Goal: Task Accomplishment & Management: Manage account settings

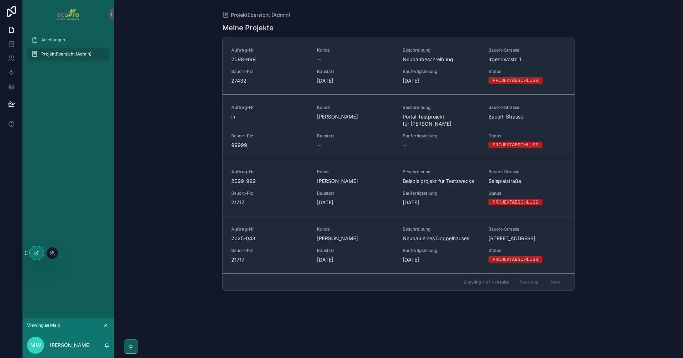
click at [55, 252] on div at bounding box center [52, 252] width 11 height 11
click at [52, 249] on div at bounding box center [52, 252] width 11 height 11
click at [50, 252] on icon at bounding box center [52, 253] width 6 height 6
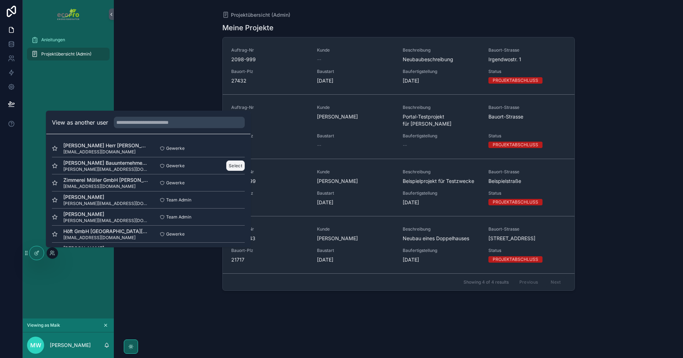
click at [239, 163] on button "Select" at bounding box center [235, 165] width 18 height 10
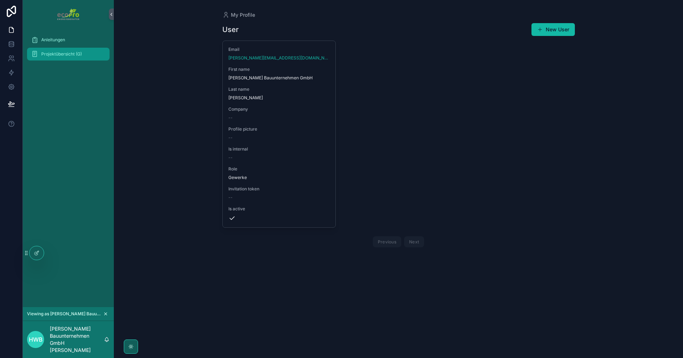
click at [65, 50] on div "Projektübersicht (G)" at bounding box center [68, 53] width 74 height 11
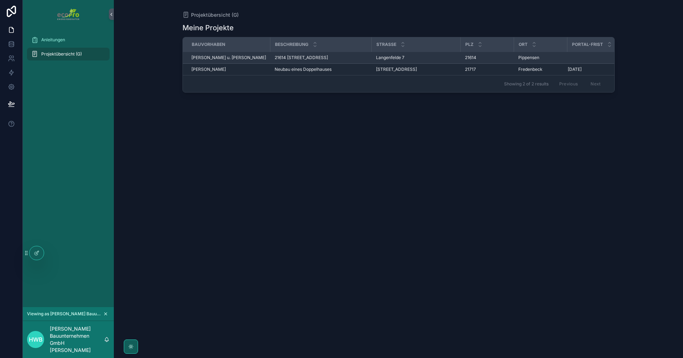
click at [297, 57] on span "21614 Pippensen, Langenfelde 7" at bounding box center [300, 58] width 53 height 6
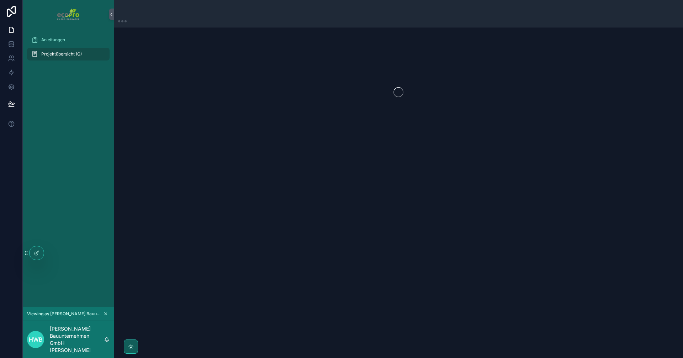
click at [297, 57] on div "scrollable content" at bounding box center [398, 92] width 569 height 112
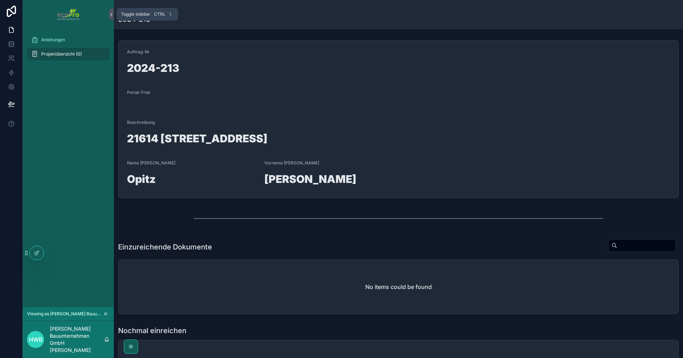
click at [112, 14] on icon "scrollable content" at bounding box center [111, 14] width 5 height 5
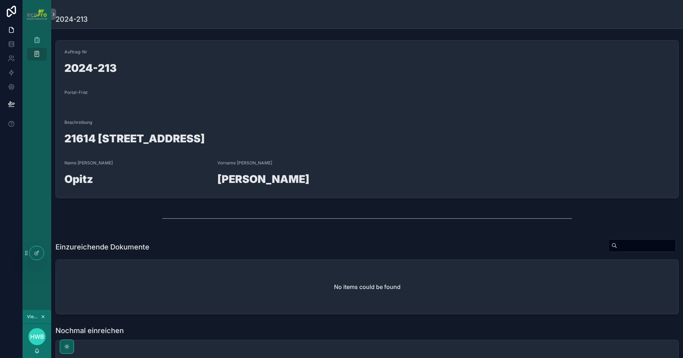
click at [50, 16] on div "scrollable content" at bounding box center [37, 14] width 28 height 28
click at [53, 15] on icon "scrollable content" at bounding box center [53, 14] width 1 height 2
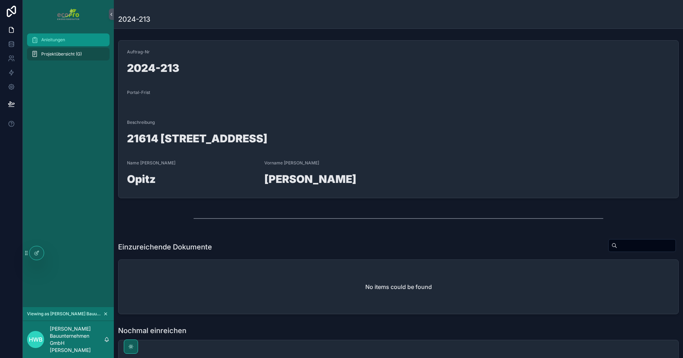
click at [52, 42] on span "Anleitungen" at bounding box center [53, 40] width 24 height 6
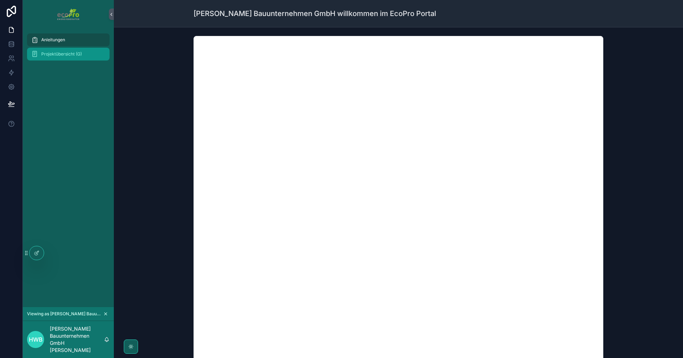
click at [53, 49] on div "Projektübersicht (G)" at bounding box center [68, 53] width 74 height 11
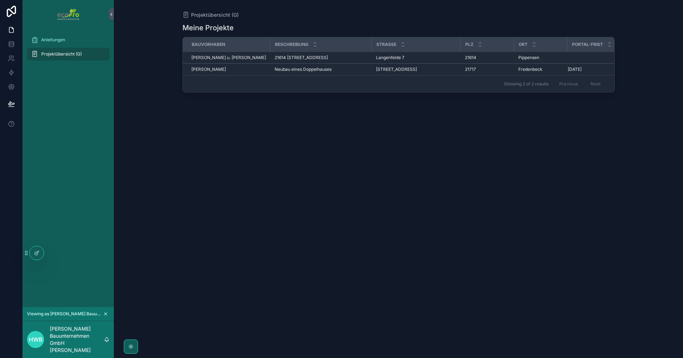
click at [62, 252] on div "Anleitungen Projektübersicht (G)" at bounding box center [68, 167] width 91 height 278
click at [57, 252] on div "Anleitungen Projektübersicht (G)" at bounding box center [68, 167] width 91 height 278
click at [52, 251] on div "Anleitungen Projektübersicht (G)" at bounding box center [68, 167] width 91 height 278
click at [48, 251] on div at bounding box center [52, 252] width 11 height 11
click at [53, 252] on icon at bounding box center [52, 253] width 6 height 6
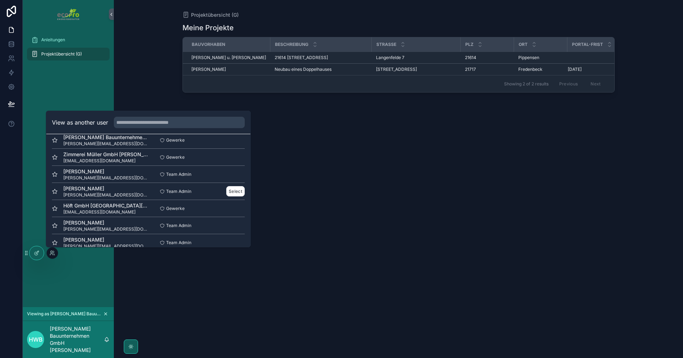
scroll to position [69, 0]
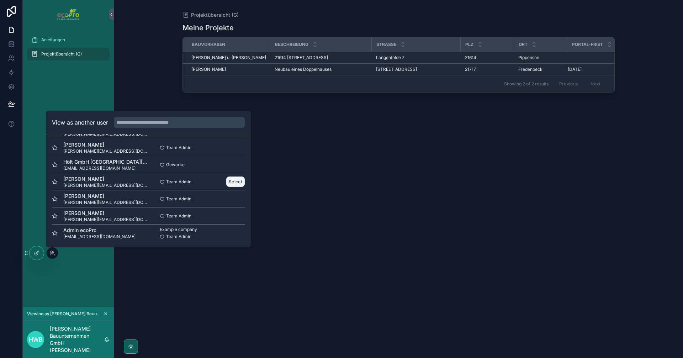
click at [238, 180] on button "Select" at bounding box center [235, 181] width 18 height 10
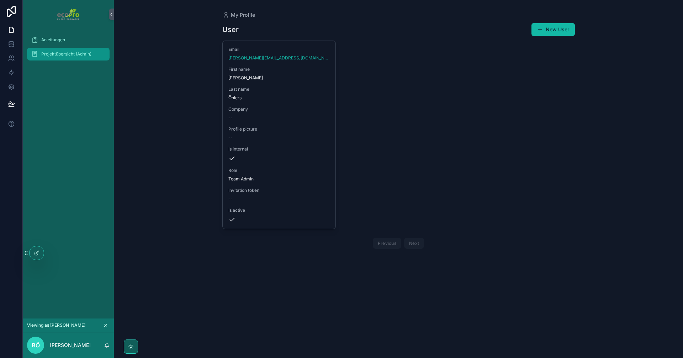
click at [68, 56] on span "Projektübersicht (Admin)" at bounding box center [66, 54] width 50 height 6
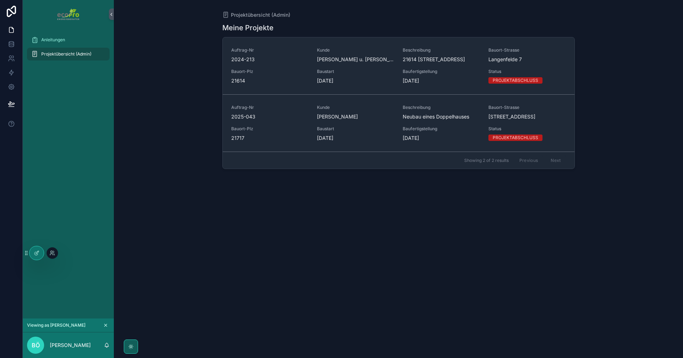
click at [49, 252] on div at bounding box center [52, 252] width 11 height 11
click at [51, 253] on icon at bounding box center [51, 253] width 3 height 1
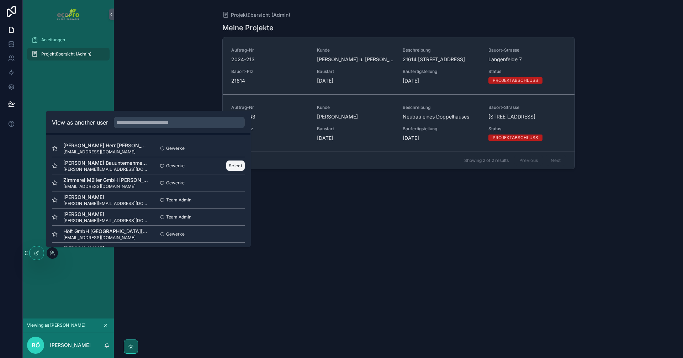
click at [228, 162] on button "Select" at bounding box center [235, 165] width 18 height 10
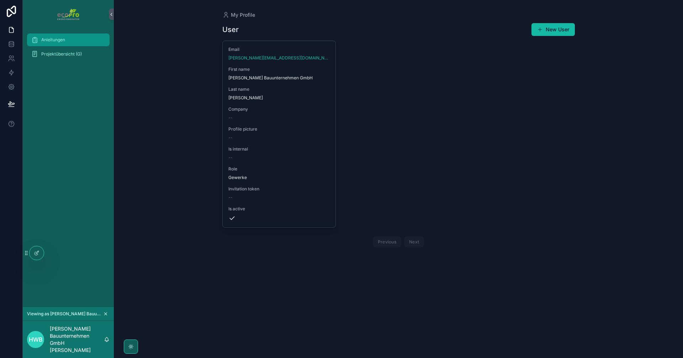
click at [56, 41] on span "Anleitungen" at bounding box center [53, 40] width 24 height 6
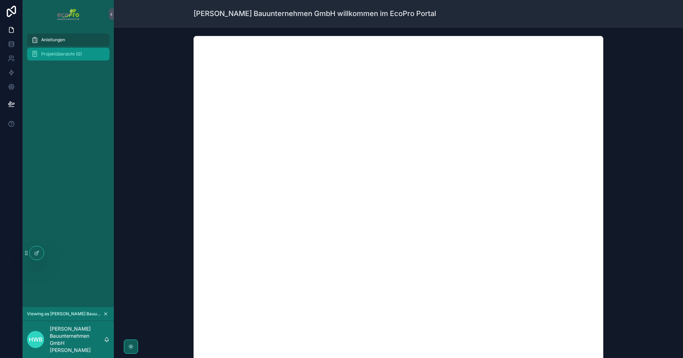
click at [59, 55] on span "Projektübersicht (G)" at bounding box center [61, 54] width 41 height 6
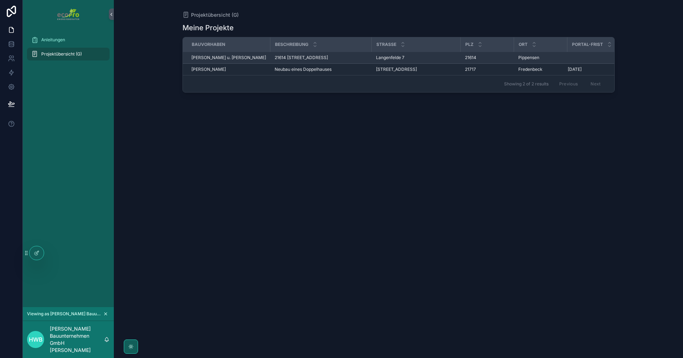
click at [260, 57] on div "Opitz, Marina u. Hendrik" at bounding box center [228, 58] width 75 height 6
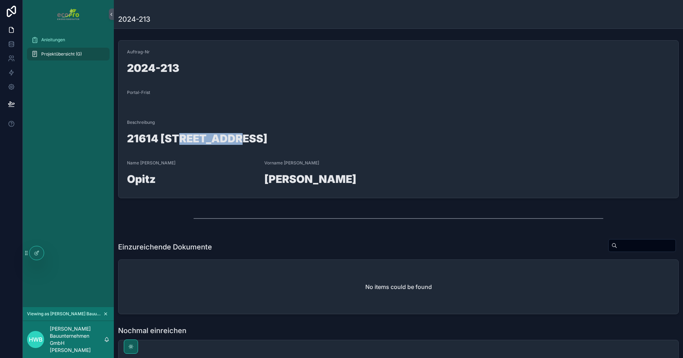
drag, startPoint x: 175, startPoint y: 134, endPoint x: 233, endPoint y: 147, distance: 59.1
click at [233, 147] on div "21614 Pippensen, Langenfelde 7" at bounding box center [398, 140] width 543 height 18
drag, startPoint x: 154, startPoint y: 139, endPoint x: 227, endPoint y: 143, distance: 73.0
click at [227, 143] on h1 "21614 Pippensen, Langenfelde 7" at bounding box center [398, 140] width 543 height 14
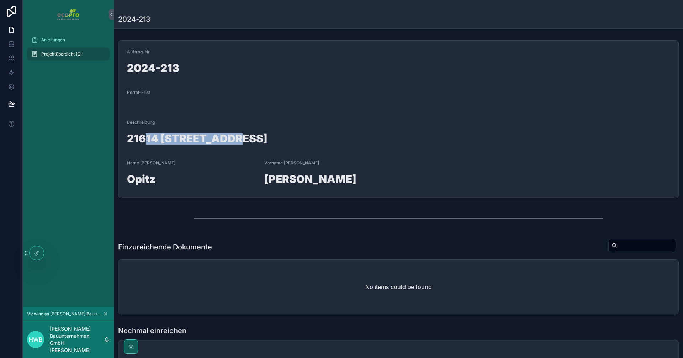
click at [227, 143] on h1 "21614 Pippensen, Langenfelde 7" at bounding box center [398, 140] width 543 height 14
click at [11, 47] on icon at bounding box center [11, 45] width 5 height 3
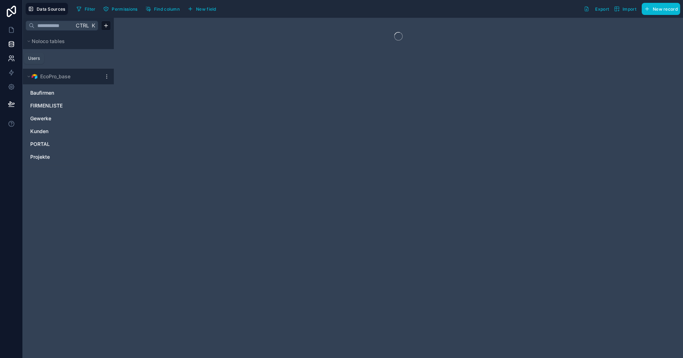
click at [14, 62] on icon at bounding box center [11, 58] width 7 height 7
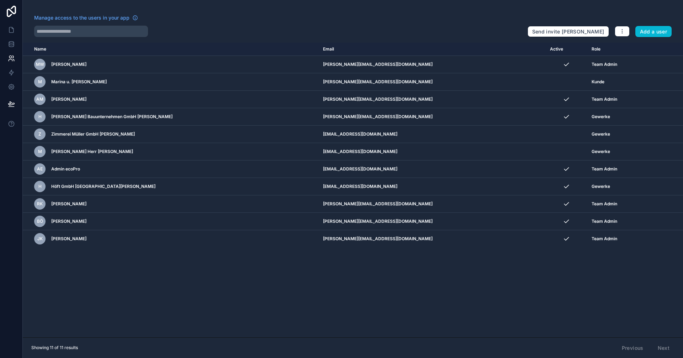
click at [455, 315] on div "Name Email Active Role userTable.email MW Maik Wiebusch m.wiebusch@ecopro.de Te…" at bounding box center [353, 190] width 660 height 294
drag, startPoint x: 11, startPoint y: 40, endPoint x: 1, endPoint y: 46, distance: 11.8
click at [11, 40] on link at bounding box center [11, 44] width 22 height 14
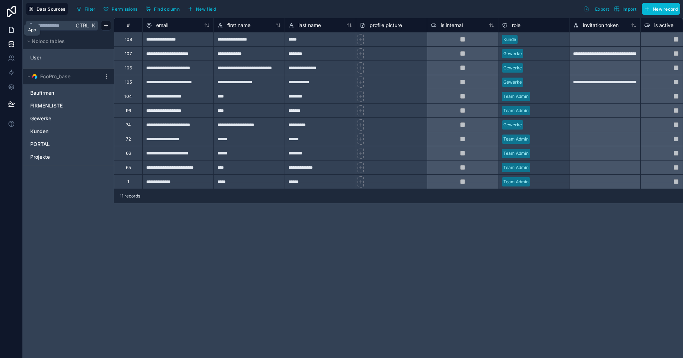
click at [10, 31] on icon at bounding box center [11, 29] width 7 height 7
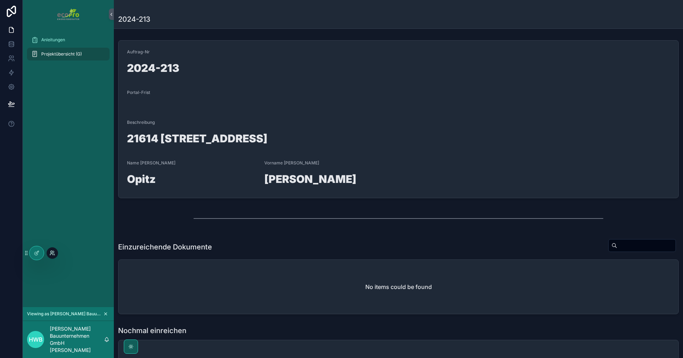
click at [50, 253] on icon at bounding box center [52, 253] width 6 height 6
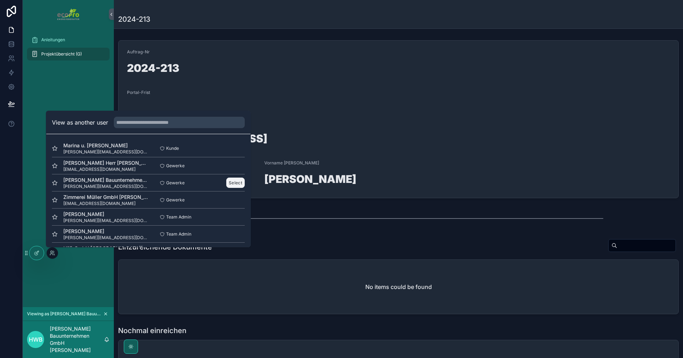
click at [232, 184] on button "Select" at bounding box center [235, 182] width 18 height 10
click at [229, 183] on button "Select" at bounding box center [235, 182] width 18 height 10
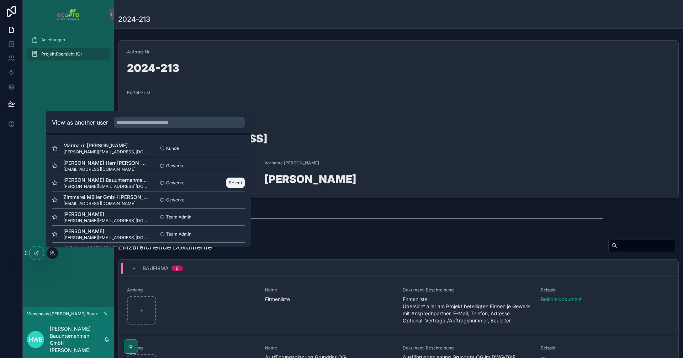
click at [235, 181] on button "Select" at bounding box center [235, 182] width 18 height 10
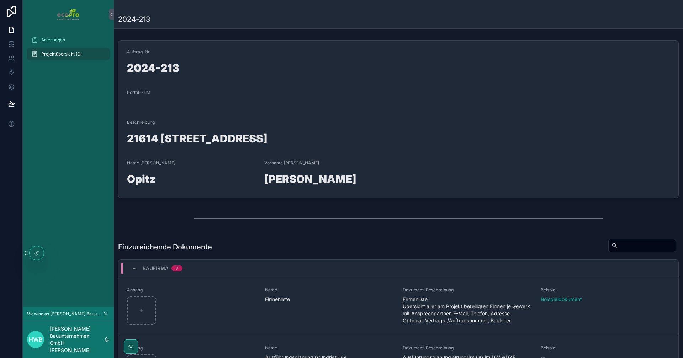
click at [305, 220] on div "scrollable content" at bounding box center [398, 218] width 410 height 18
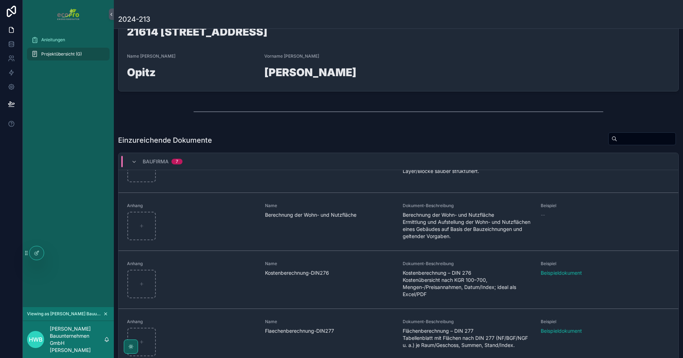
scroll to position [107, 0]
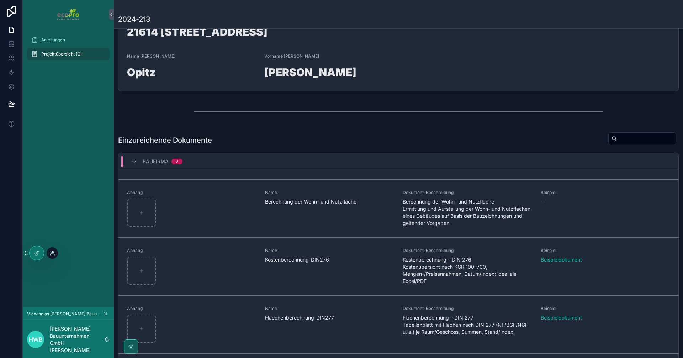
click at [54, 255] on icon at bounding box center [52, 253] width 6 height 6
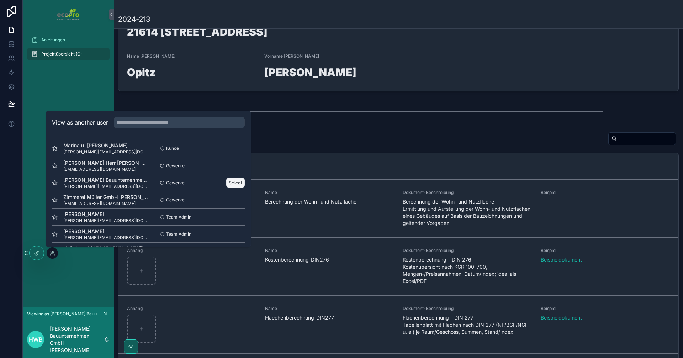
click at [230, 183] on button "Select" at bounding box center [235, 182] width 18 height 10
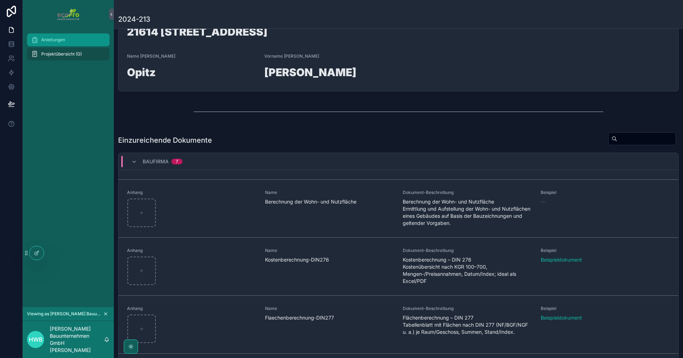
click at [63, 38] on span "Anleitungen" at bounding box center [53, 40] width 24 height 6
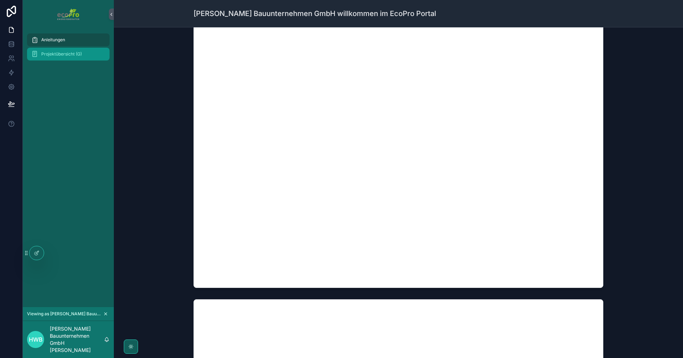
click at [59, 56] on span "Projektübersicht (G)" at bounding box center [61, 54] width 41 height 6
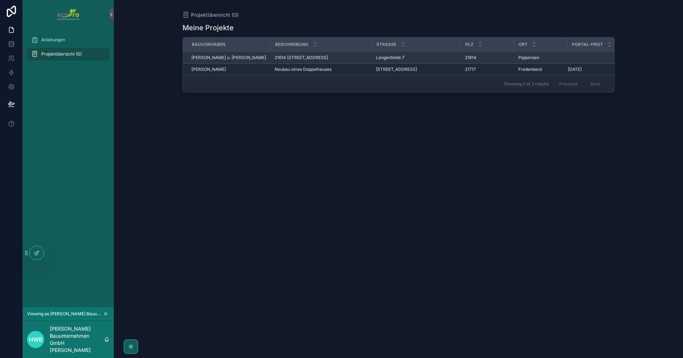
click at [296, 59] on span "21614 [STREET_ADDRESS]" at bounding box center [300, 58] width 53 height 6
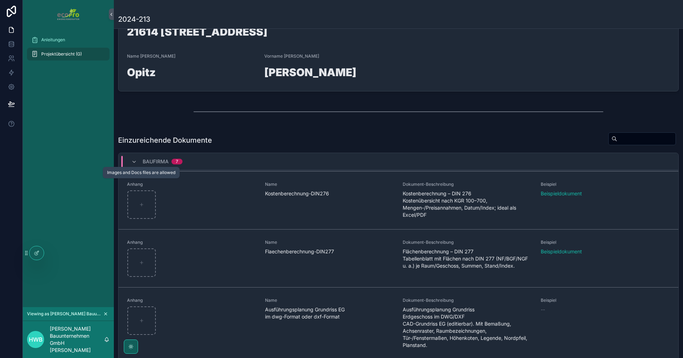
scroll to position [14, 0]
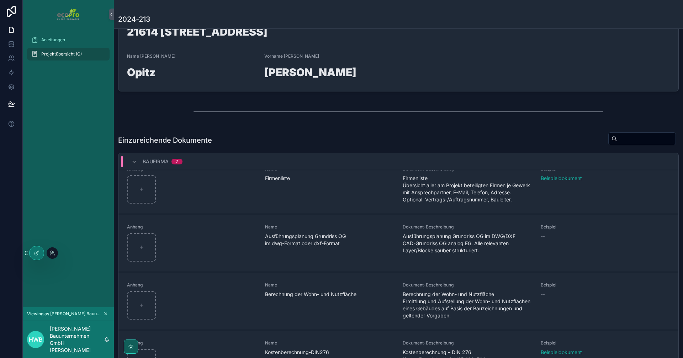
click at [58, 254] on div at bounding box center [52, 252] width 11 height 11
click at [54, 252] on icon at bounding box center [53, 252] width 1 height 2
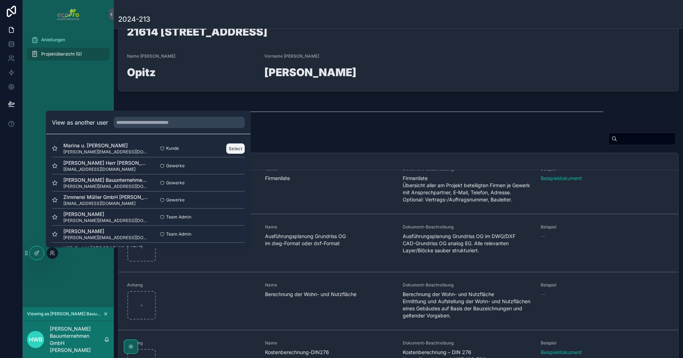
click at [228, 147] on button "Select" at bounding box center [235, 148] width 18 height 10
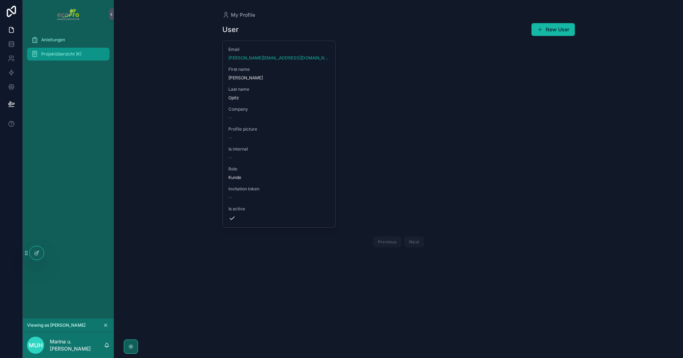
click at [65, 50] on div "Projektübersicht (K)" at bounding box center [68, 53] width 74 height 11
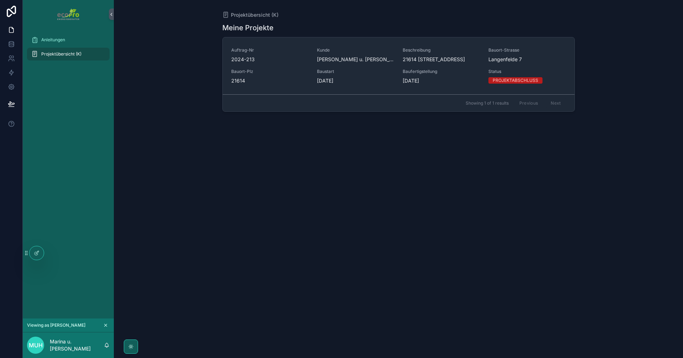
click at [300, 53] on div "Auftrag-Nr 2024-213" at bounding box center [269, 55] width 77 height 16
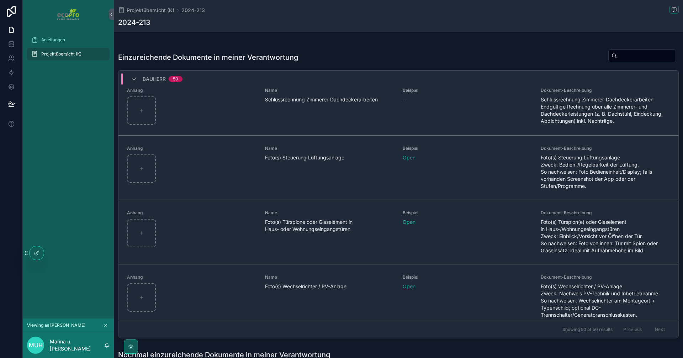
scroll to position [1261, 0]
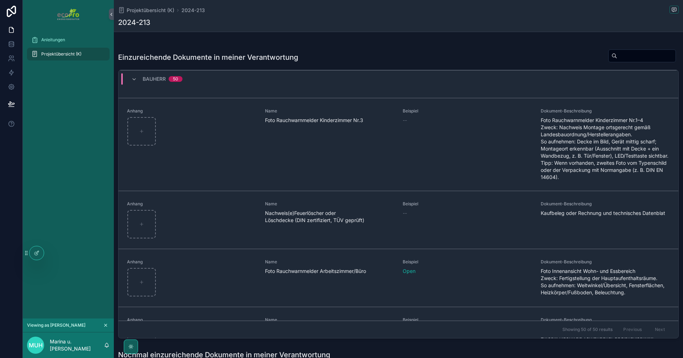
click at [330, 54] on div "Einzureichende Dokumente in meiner Verantwortung" at bounding box center [398, 57] width 560 height 16
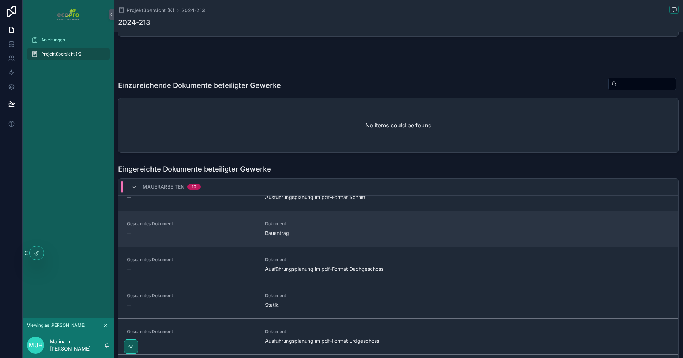
scroll to position [69, 0]
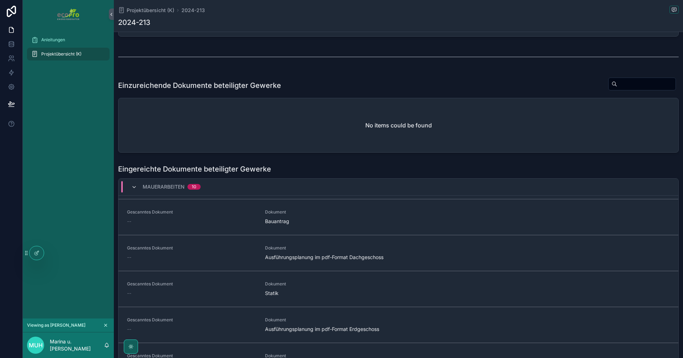
click at [132, 187] on icon "scrollable content" at bounding box center [134, 187] width 6 height 6
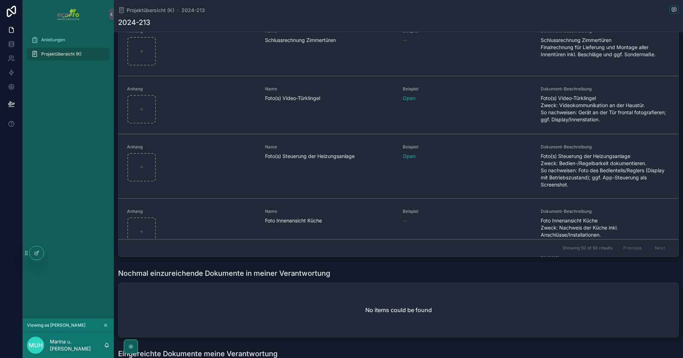
scroll to position [2092, 0]
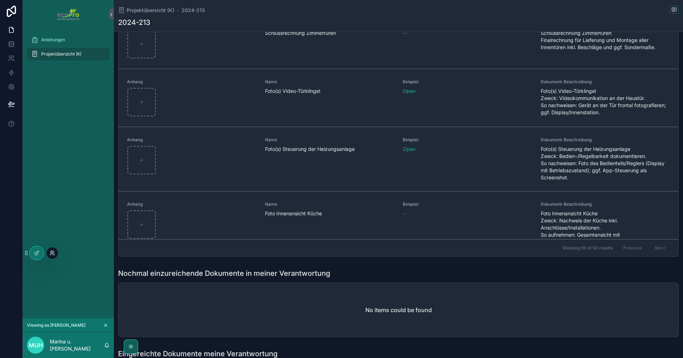
click at [54, 250] on div at bounding box center [52, 252] width 11 height 11
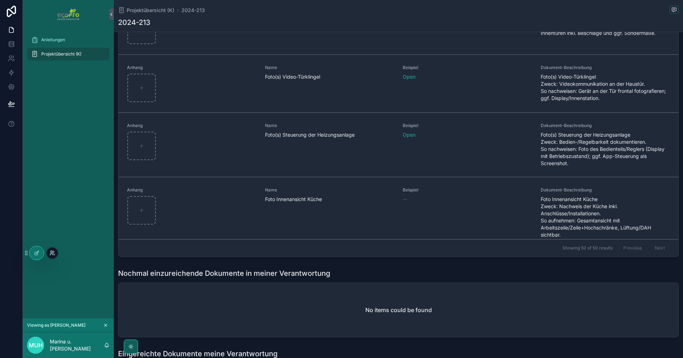
scroll to position [2113, 0]
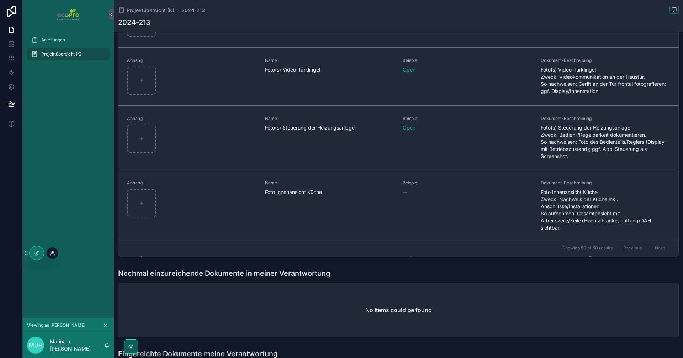
click at [51, 253] on icon at bounding box center [52, 253] width 6 height 6
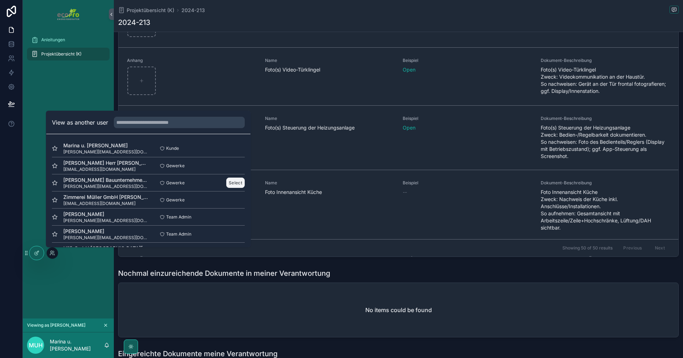
click at [230, 183] on button "Select" at bounding box center [235, 182] width 18 height 10
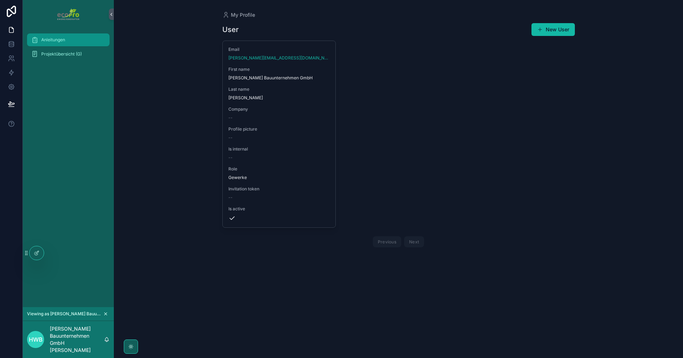
click at [41, 45] on div "Anleitungen" at bounding box center [68, 39] width 74 height 11
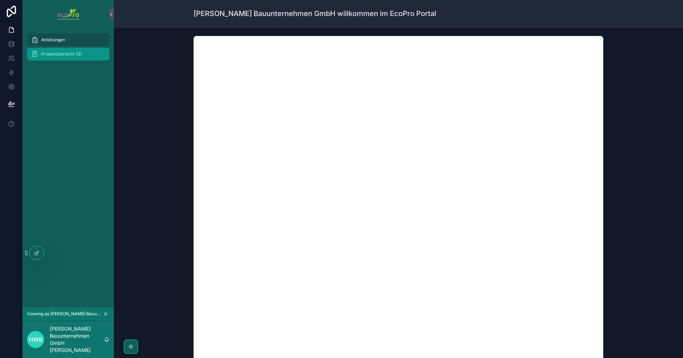
click at [63, 57] on span "Projektübersicht (G)" at bounding box center [61, 54] width 41 height 6
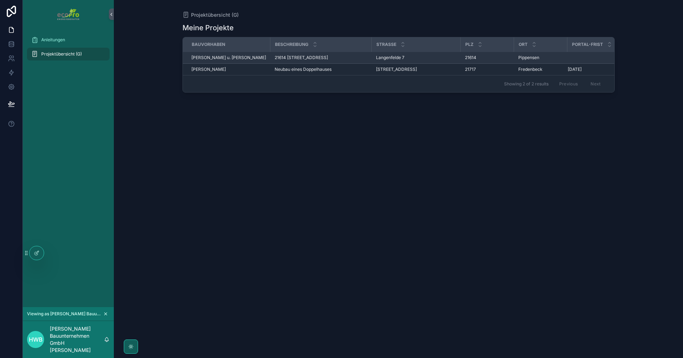
click at [233, 57] on span "[PERSON_NAME] u. [PERSON_NAME]" at bounding box center [228, 58] width 75 height 6
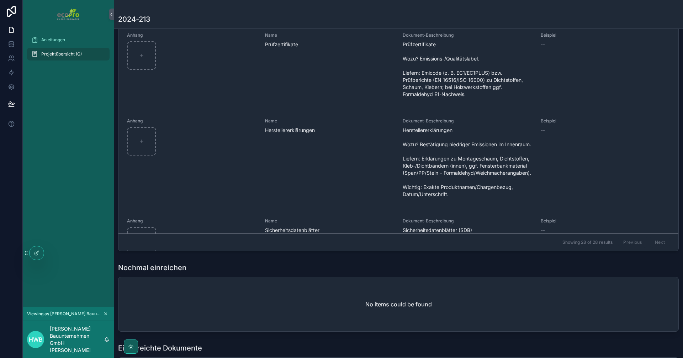
scroll to position [359, 0]
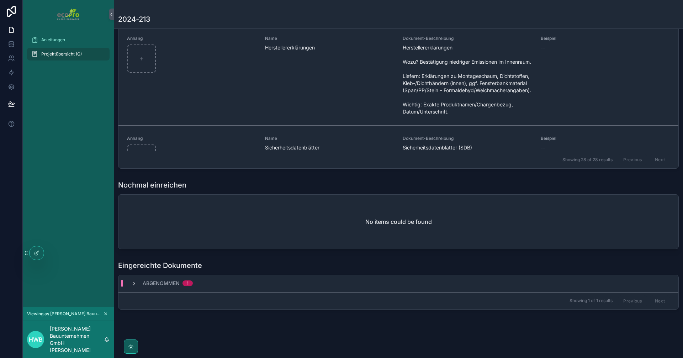
click at [132, 284] on icon "scrollable content" at bounding box center [134, 283] width 6 height 6
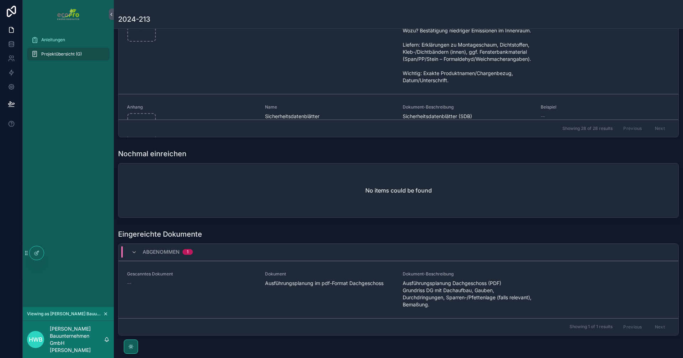
scroll to position [416, 0]
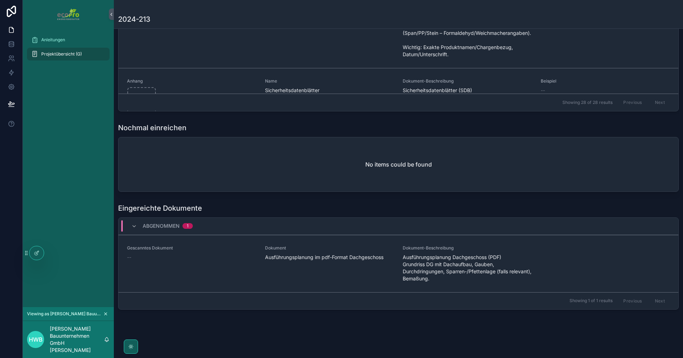
click at [257, 161] on div "No items could be found" at bounding box center [398, 164] width 560 height 54
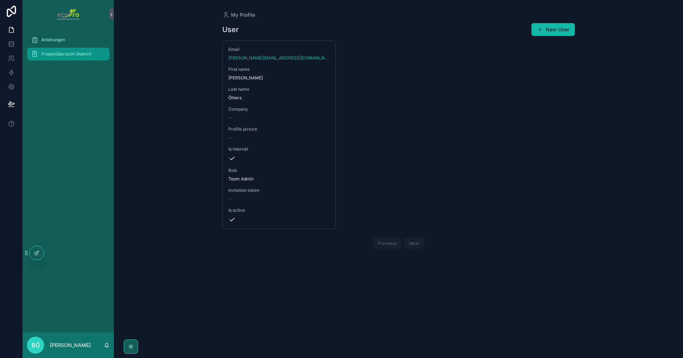
click at [72, 53] on span "Projektübersicht (Admin)" at bounding box center [66, 54] width 50 height 6
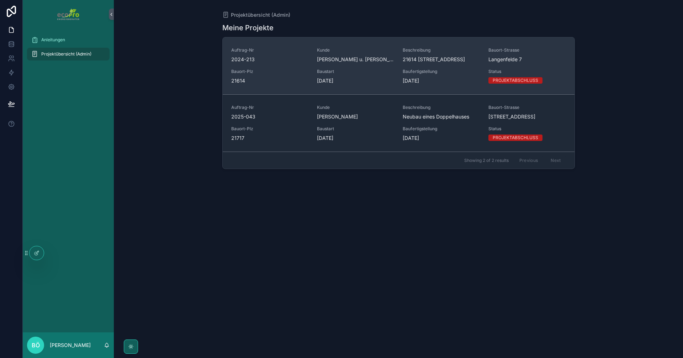
click at [264, 61] on span "2024-213" at bounding box center [269, 59] width 77 height 7
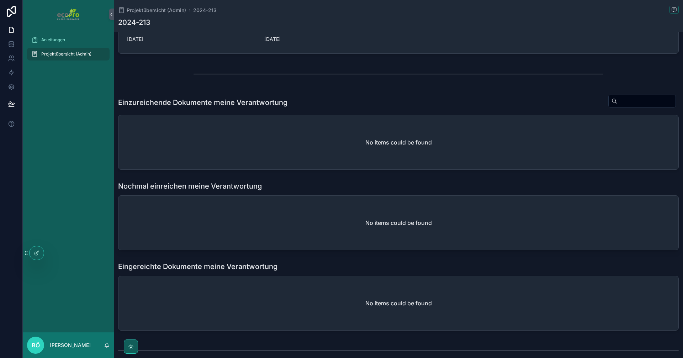
scroll to position [213, 0]
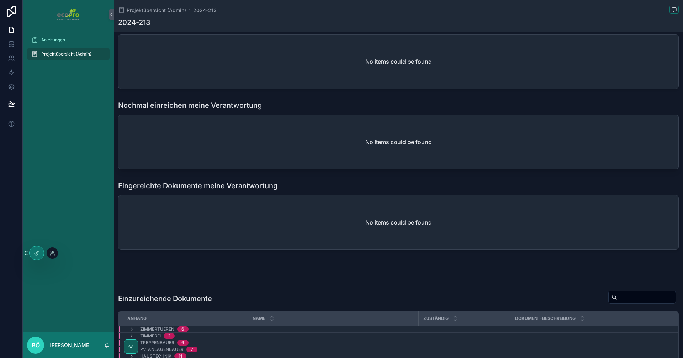
click at [56, 250] on div at bounding box center [52, 252] width 11 height 11
click at [37, 253] on icon at bounding box center [37, 253] width 6 height 6
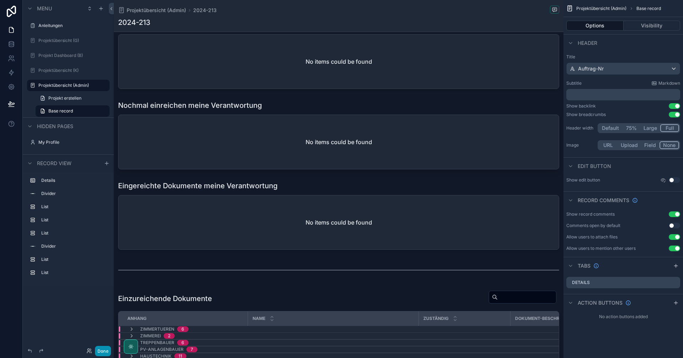
click at [104, 348] on button "Done" at bounding box center [103, 351] width 16 height 10
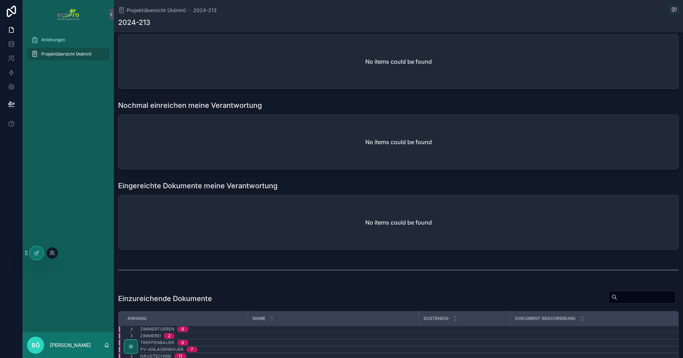
click at [49, 254] on div at bounding box center [52, 252] width 11 height 11
click at [56, 251] on div at bounding box center [52, 252] width 11 height 11
click at [54, 252] on icon at bounding box center [52, 253] width 6 height 6
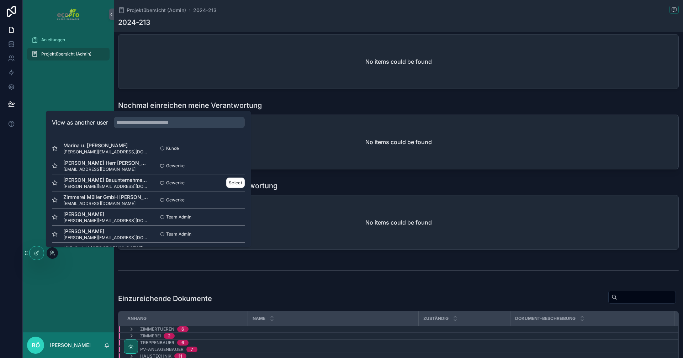
click at [220, 184] on div "Gewerke Select" at bounding box center [196, 182] width 96 height 10
click at [228, 184] on button "Select" at bounding box center [235, 182] width 18 height 10
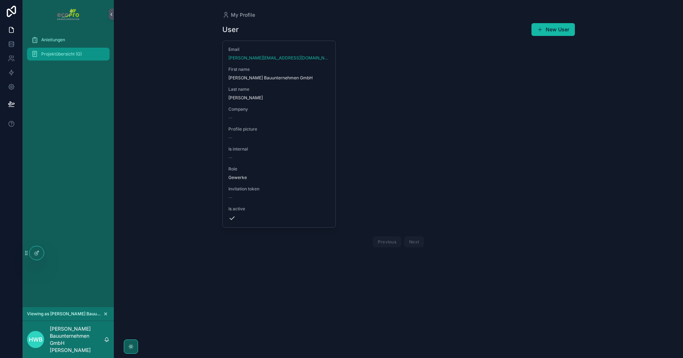
click at [68, 54] on span "Projektübersicht (G)" at bounding box center [61, 54] width 41 height 6
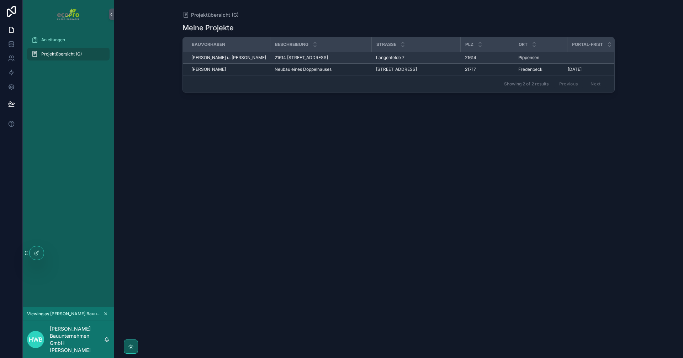
click at [245, 55] on div "[PERSON_NAME] u. [PERSON_NAME]" at bounding box center [228, 58] width 75 height 6
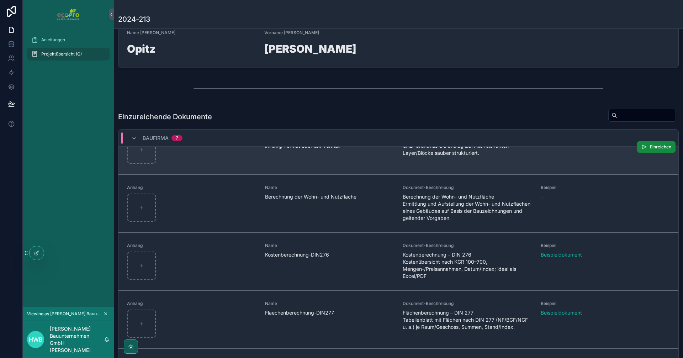
scroll to position [178, 0]
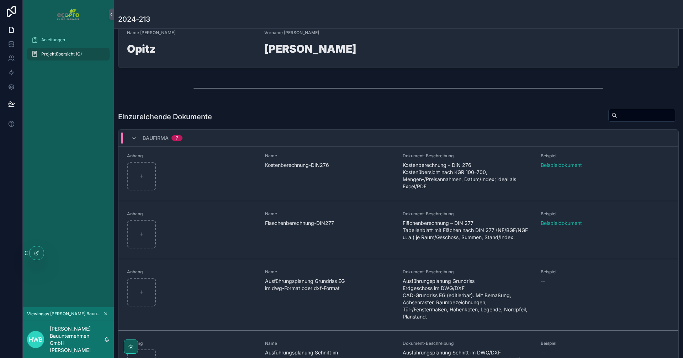
click at [221, 111] on div "Einzureichende Dokumente" at bounding box center [398, 116] width 560 height 16
drag, startPoint x: 78, startPoint y: 277, endPoint x: 83, endPoint y: 289, distance: 13.1
click at [80, 282] on div "Anleitungen Projektübersicht (G)" at bounding box center [68, 167] width 91 height 278
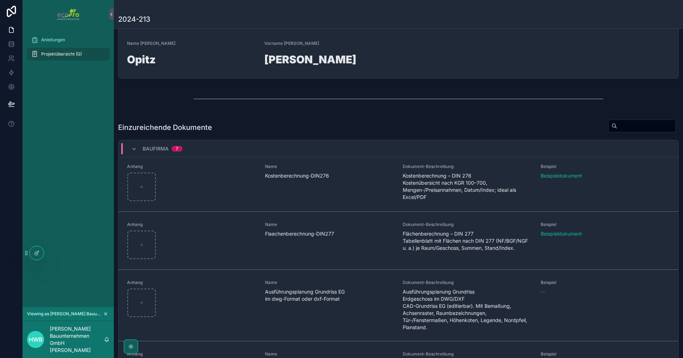
scroll to position [141, 0]
